Goal: Task Accomplishment & Management: Manage account settings

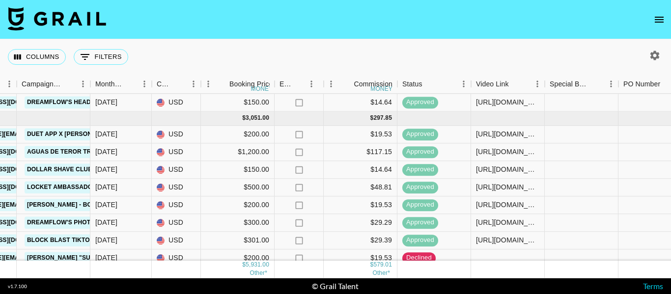
scroll to position [106, 457]
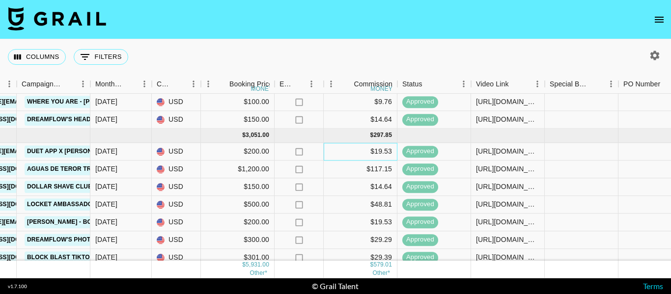
click at [379, 150] on div "$19.53" at bounding box center [361, 152] width 74 height 18
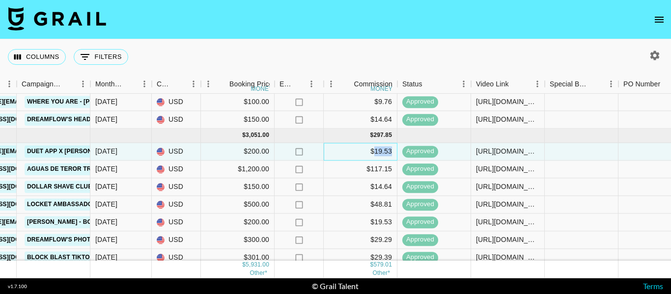
click at [379, 150] on div "$19.53" at bounding box center [361, 152] width 74 height 18
copy div "$19.53"
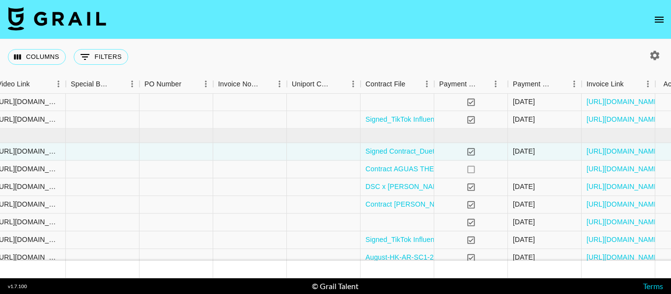
scroll to position [106, 967]
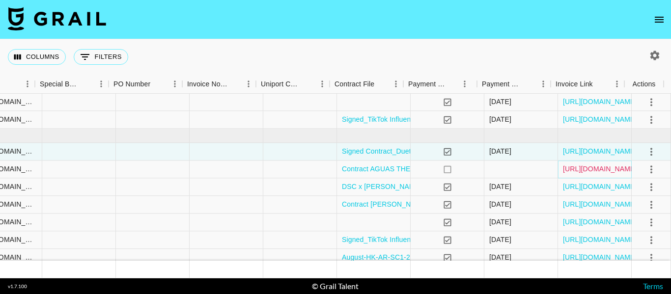
click at [590, 172] on link "[URL][DOMAIN_NAME]" at bounding box center [600, 170] width 74 height 10
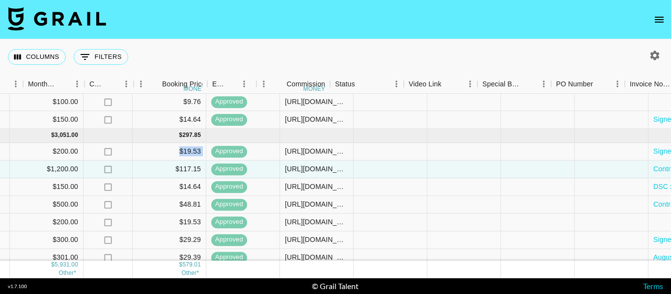
scroll to position [106, 513]
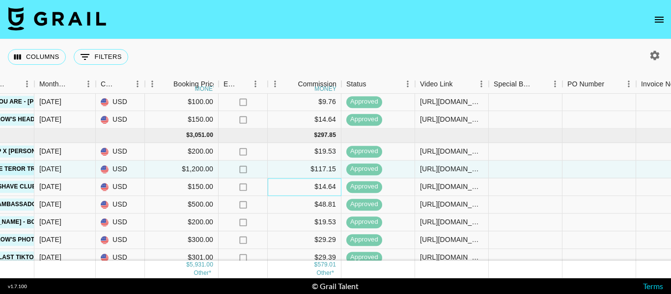
click at [322, 187] on div "$14.64" at bounding box center [305, 187] width 74 height 18
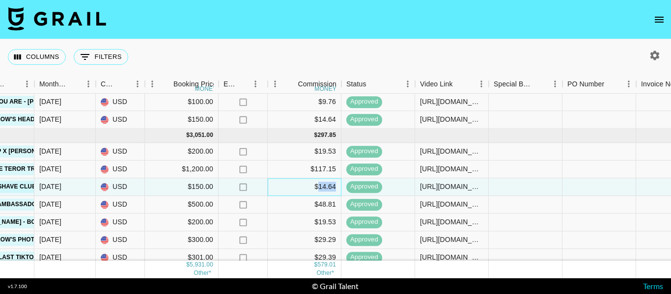
click at [322, 187] on div "$14.64" at bounding box center [305, 187] width 74 height 18
copy div "$14.64"
click at [327, 205] on div "$48.81" at bounding box center [305, 205] width 74 height 18
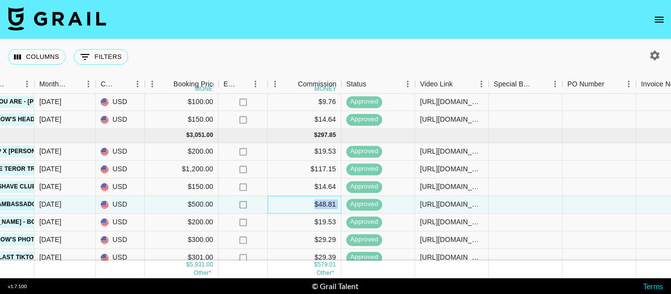
click at [327, 205] on div "$48.81" at bounding box center [305, 205] width 74 height 18
copy div "$48.81"
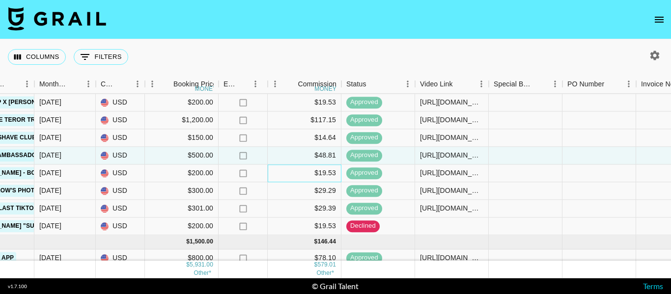
click at [332, 173] on div "$19.53" at bounding box center [305, 174] width 74 height 18
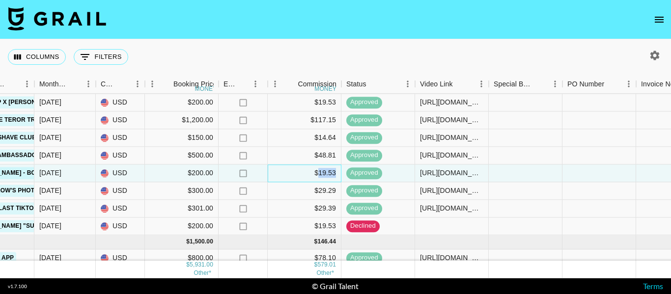
click at [332, 173] on div "$19.53" at bounding box center [305, 174] width 74 height 18
copy div "$19.53"
click at [323, 192] on div "$29.29" at bounding box center [305, 191] width 74 height 18
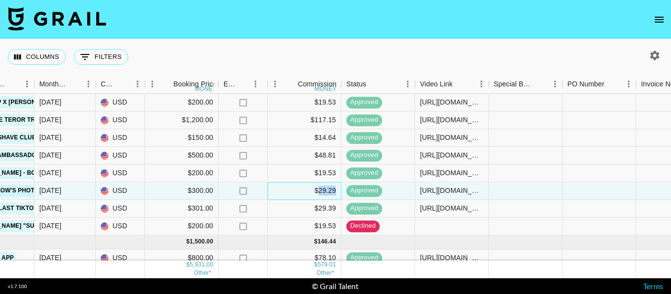
click at [323, 192] on div "$29.29" at bounding box center [305, 191] width 74 height 18
copy div "$29.29"
click at [321, 207] on div "$29.39" at bounding box center [305, 209] width 74 height 18
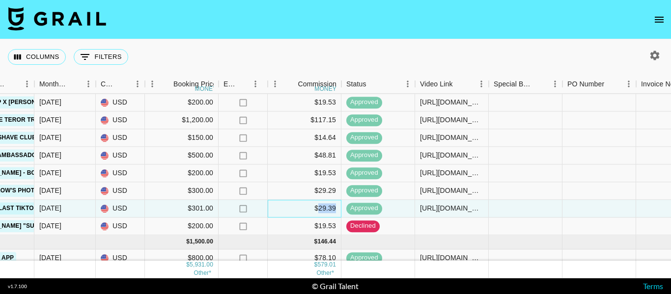
click at [321, 207] on div "$29.39" at bounding box center [305, 209] width 74 height 18
copy div "$29.39"
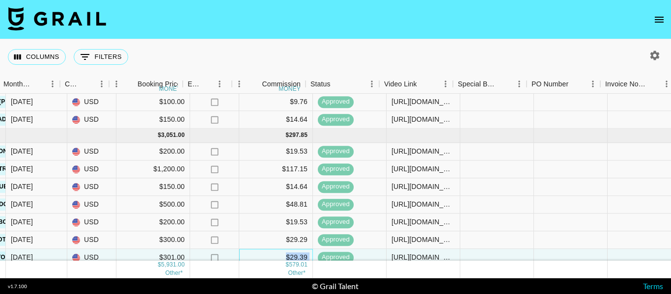
scroll to position [106, 532]
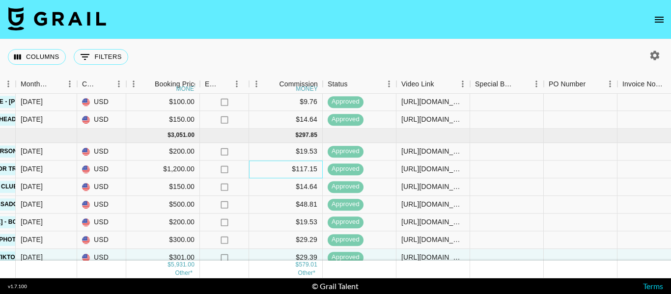
click at [313, 169] on div "$117.15" at bounding box center [286, 170] width 74 height 18
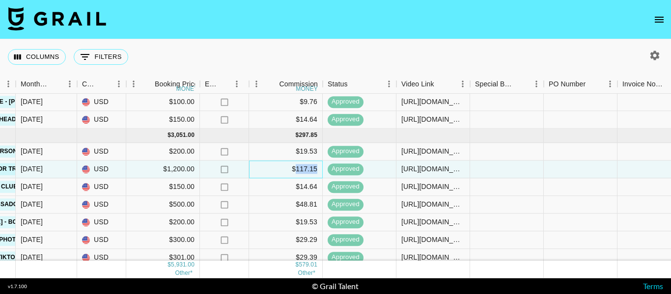
click at [313, 169] on div "$117.15" at bounding box center [286, 170] width 74 height 18
copy div "$117.15"
click at [593, 182] on div at bounding box center [581, 187] width 74 height 18
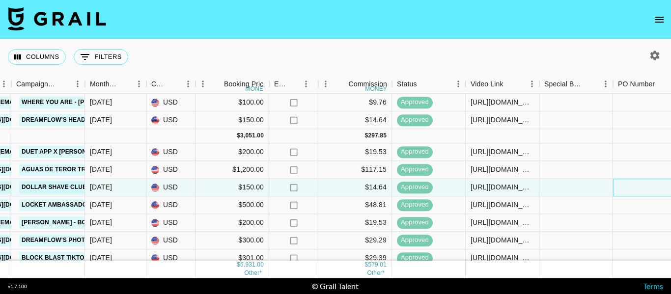
scroll to position [106, 463]
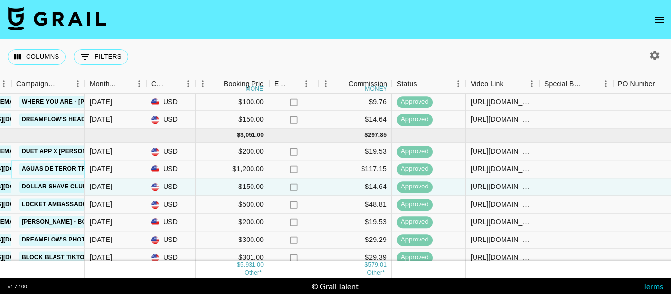
click at [60, 168] on link "Aguas De Teror Trail" at bounding box center [58, 169] width 79 height 12
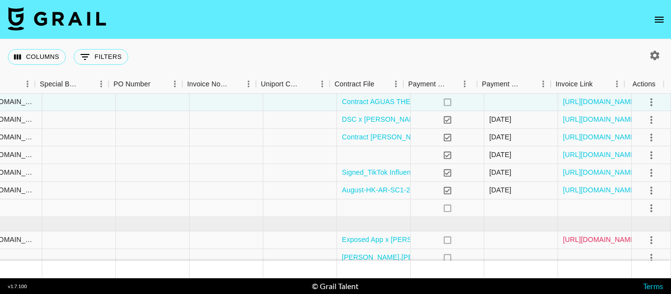
scroll to position [106, 967]
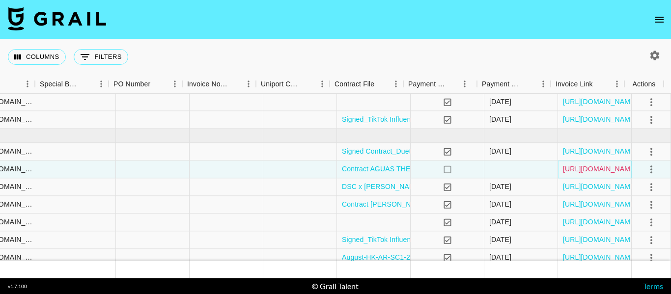
click at [597, 171] on link "[URL][DOMAIN_NAME]" at bounding box center [600, 170] width 74 height 10
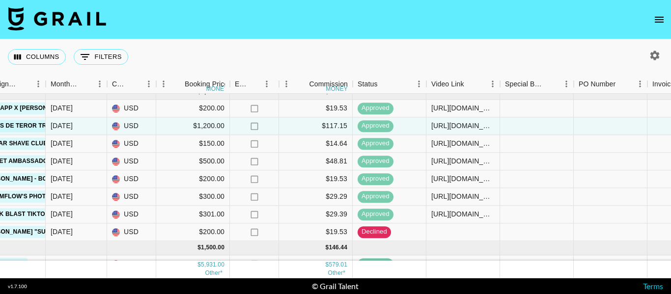
scroll to position [204, 502]
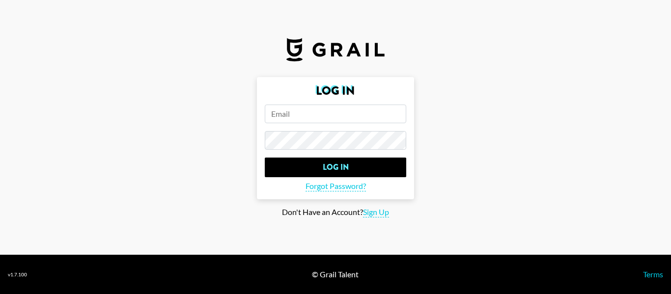
drag, startPoint x: 450, startPoint y: 103, endPoint x: 376, endPoint y: 123, distance: 76.5
click at [450, 102] on main "Log In Log In Forgot Password? Don't Have an Account? Sign Up" at bounding box center [335, 147] width 655 height 140
click at [343, 103] on form "Log In Log In Forgot Password?" at bounding box center [335, 138] width 157 height 122
click at [343, 111] on input "email" at bounding box center [335, 114] width 141 height 19
click at [346, 114] on input "email" at bounding box center [335, 114] width 141 height 19
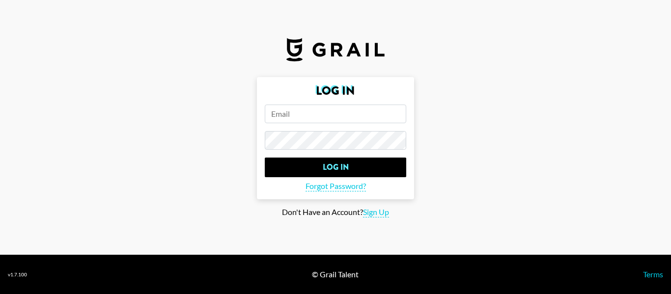
click at [346, 114] on input "email" at bounding box center [335, 114] width 141 height 19
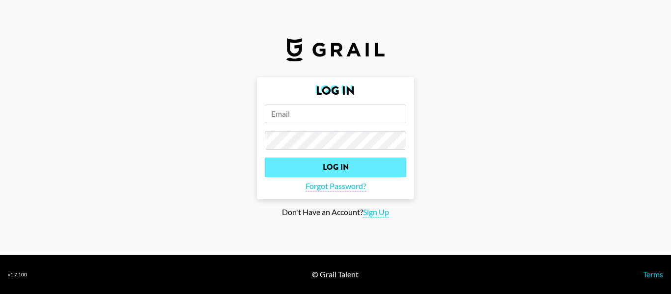
type input "[PERSON_NAME][EMAIL_ADDRESS][PERSON_NAME][DOMAIN_NAME]"
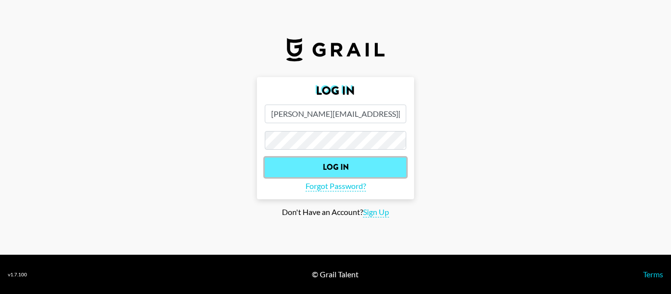
click at [314, 163] on input "Log In" at bounding box center [335, 168] width 141 height 20
click at [328, 169] on input "Log In" at bounding box center [335, 168] width 141 height 20
click at [378, 166] on input "Log In" at bounding box center [335, 168] width 141 height 20
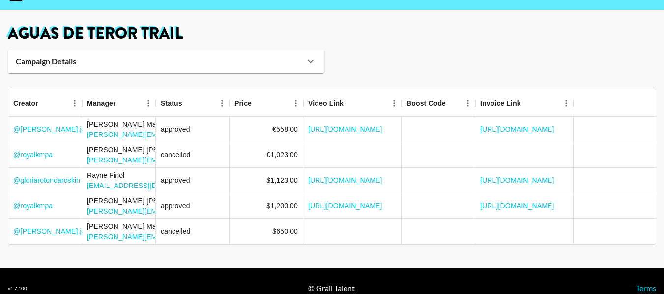
scroll to position [43, 0]
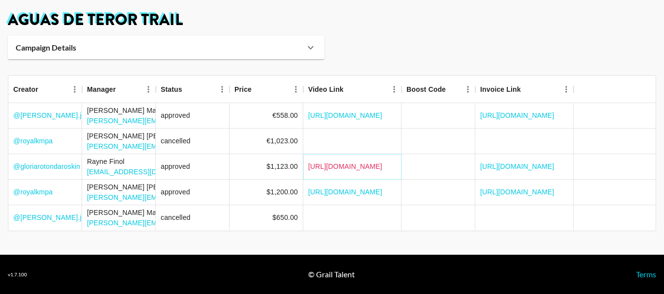
click at [382, 166] on link "https://www.instagram.com/reel/DNeIQgQtyI7/?igsh=eTR5ZDBkdXh5dzJh" at bounding box center [345, 167] width 74 height 10
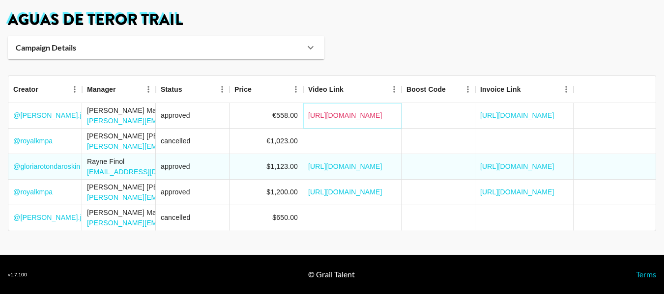
click at [373, 115] on link "https://www.instagram.com/reel/DNGwF0KAvzy/?igsh=MW42aDc2bmN0YTVkcw==" at bounding box center [345, 116] width 74 height 10
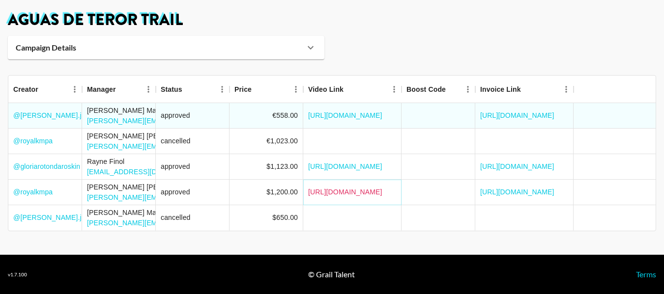
click at [352, 191] on link "[URL][DOMAIN_NAME]" at bounding box center [345, 192] width 74 height 10
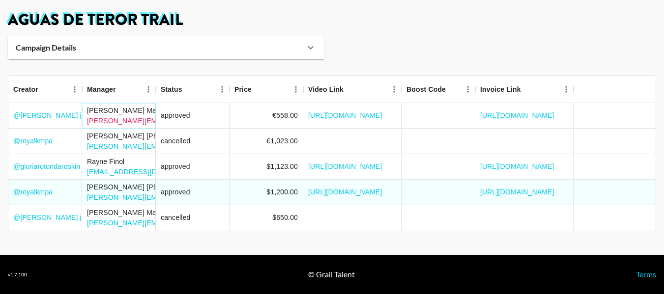
click at [133, 124] on link "ella.makin@grail-talent.com" at bounding box center [175, 121] width 176 height 8
